Goal: Task Accomplishment & Management: Complete application form

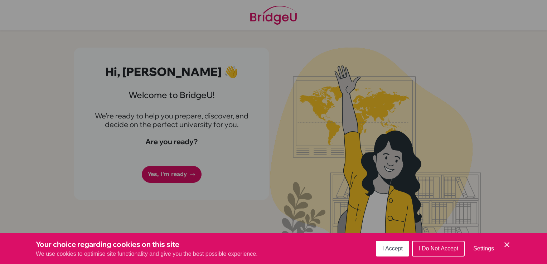
click at [384, 249] on span "I Accept" at bounding box center [392, 249] width 20 height 6
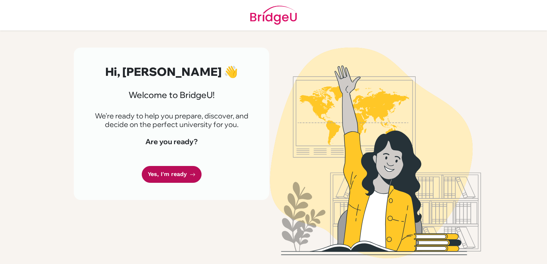
click at [164, 177] on link "Yes, I'm ready" at bounding box center [172, 174] width 60 height 17
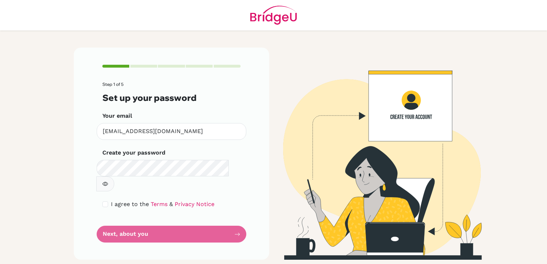
click at [114, 200] on label "I agree to the Terms & Privacy Notice" at bounding box center [162, 204] width 103 height 9
click at [107, 202] on input "checkbox" at bounding box center [105, 205] width 6 height 6
checkbox input "true"
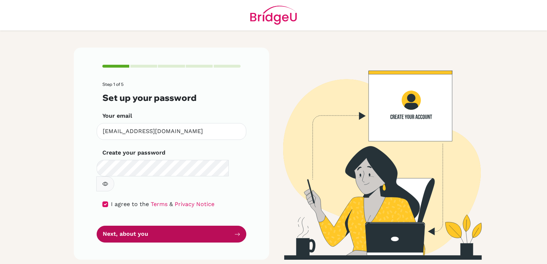
click at [125, 226] on button "Next, about you" at bounding box center [172, 234] width 150 height 17
click at [131, 226] on button "Next, about you" at bounding box center [172, 234] width 150 height 17
